Goal: Find specific page/section: Find specific page/section

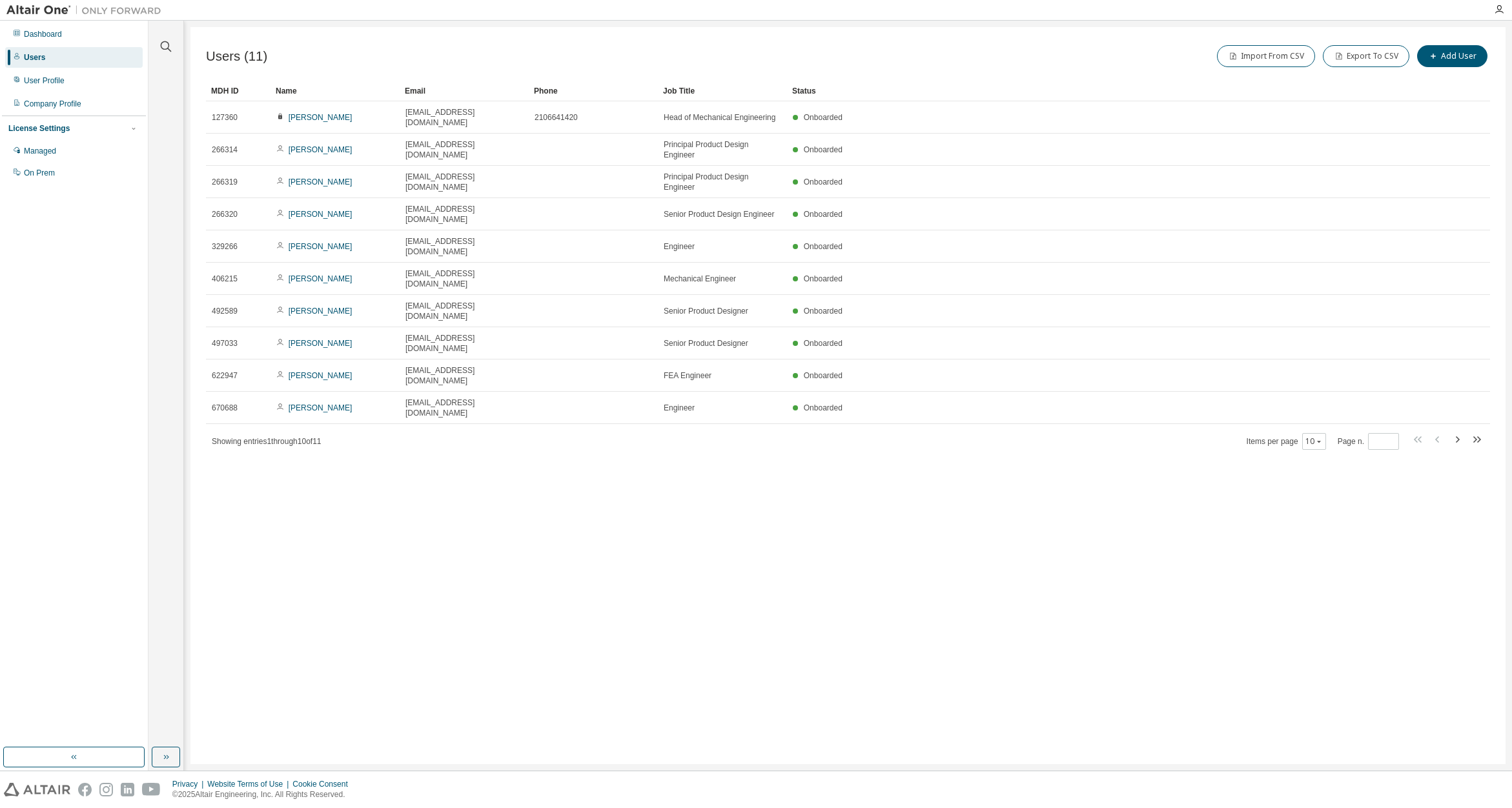
click at [35, 59] on div "Users" at bounding box center [34, 57] width 21 height 11
click at [51, 84] on div "User Profile" at bounding box center [44, 80] width 41 height 11
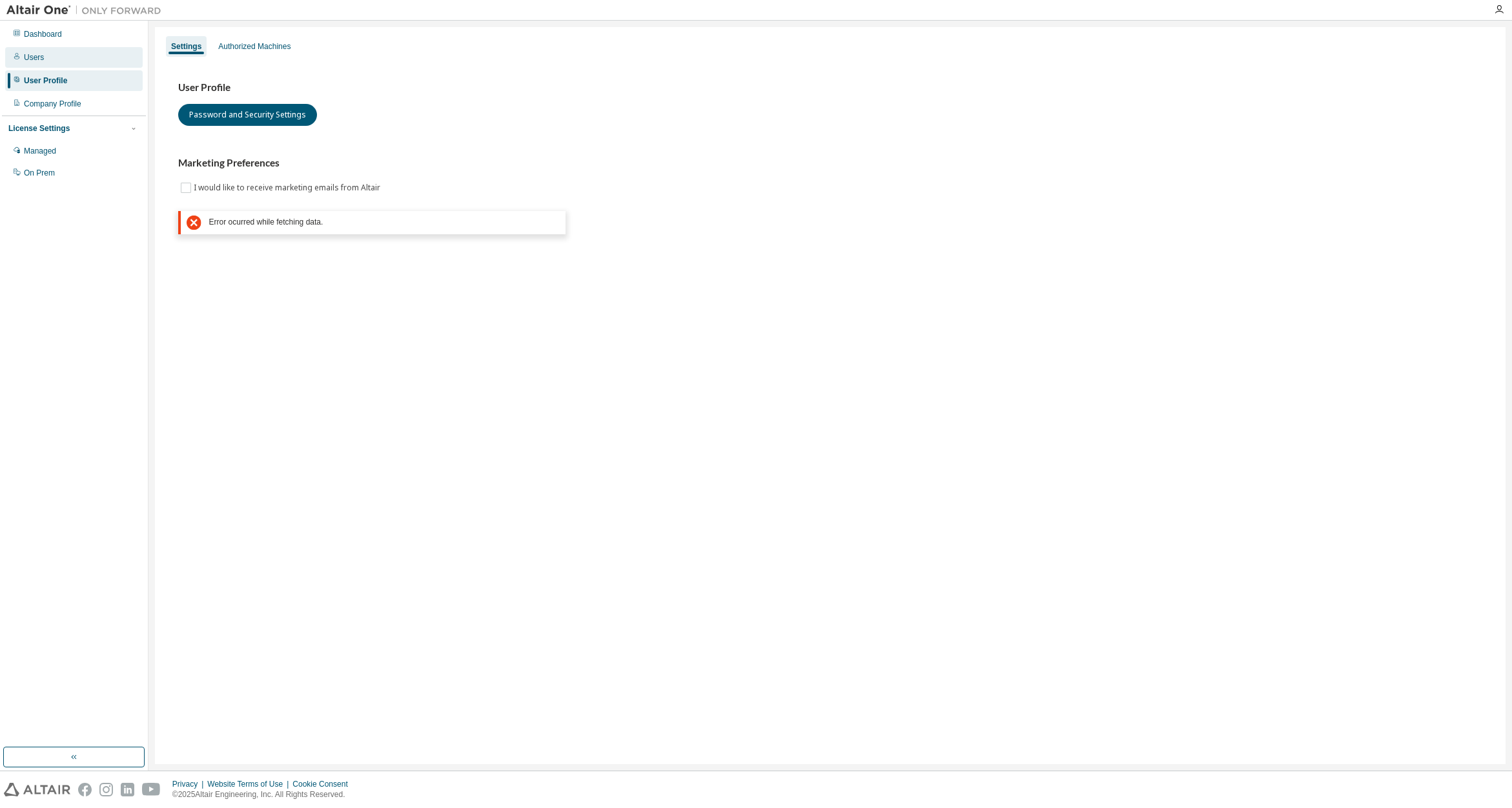
click at [29, 59] on div "Users" at bounding box center [34, 57] width 20 height 11
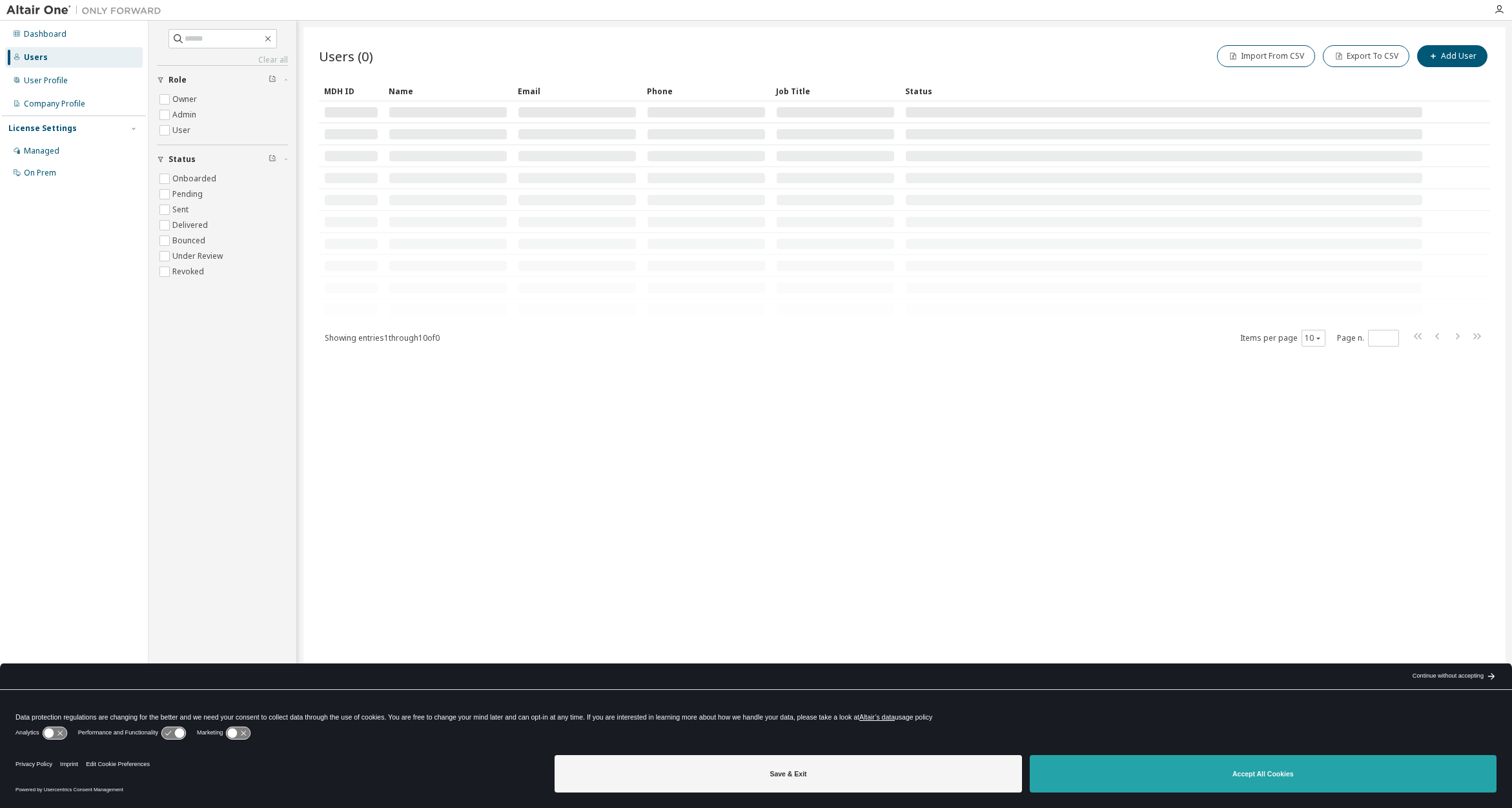
click at [1167, 767] on button "Accept All Cookies" at bounding box center [1263, 774] width 467 height 37
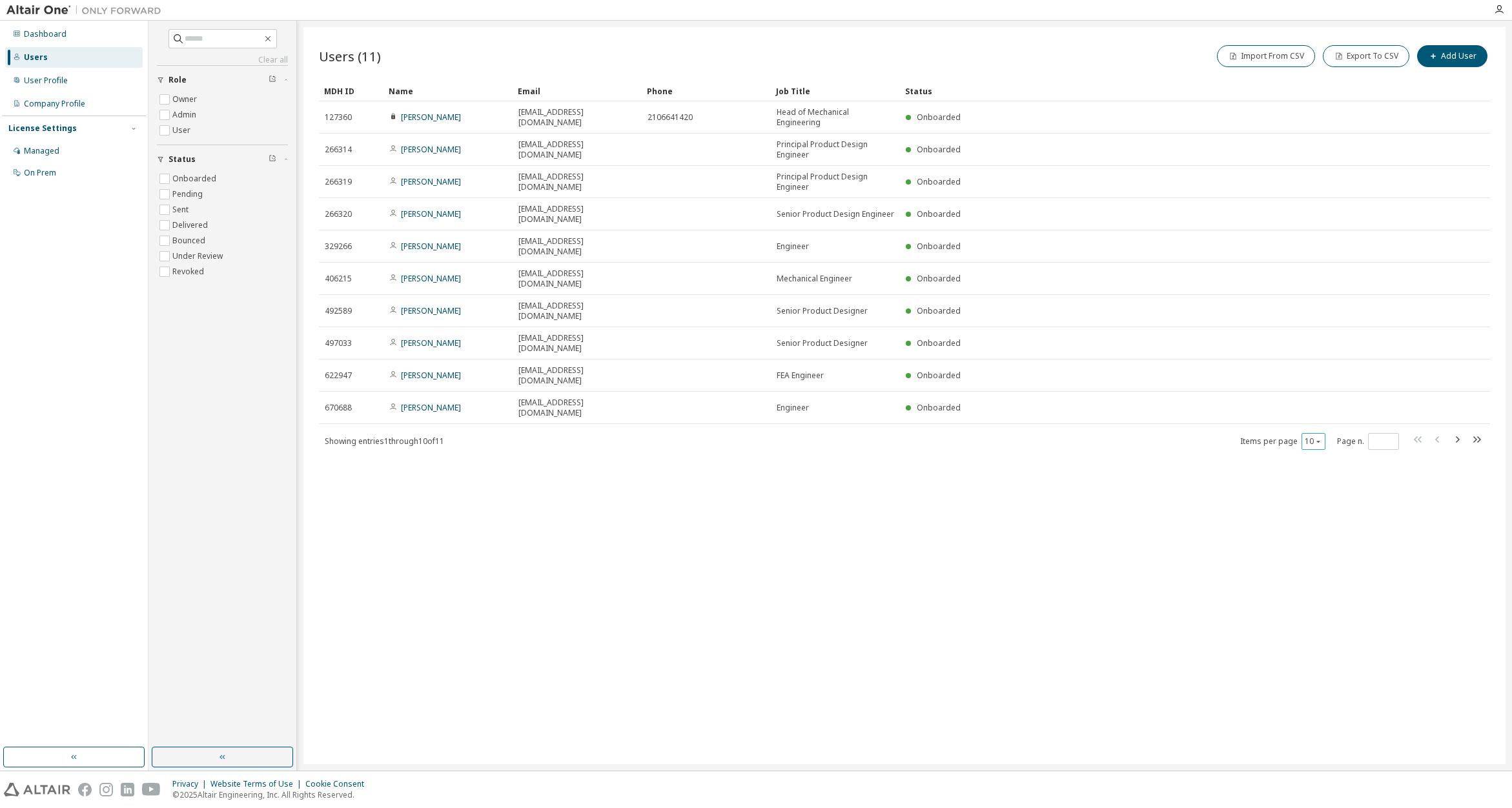
click at [1320, 437] on icon "button" at bounding box center [1318, 441] width 8 height 8
click at [1319, 399] on div "20" at bounding box center [1354, 401] width 103 height 15
